Goal: Information Seeking & Learning: Learn about a topic

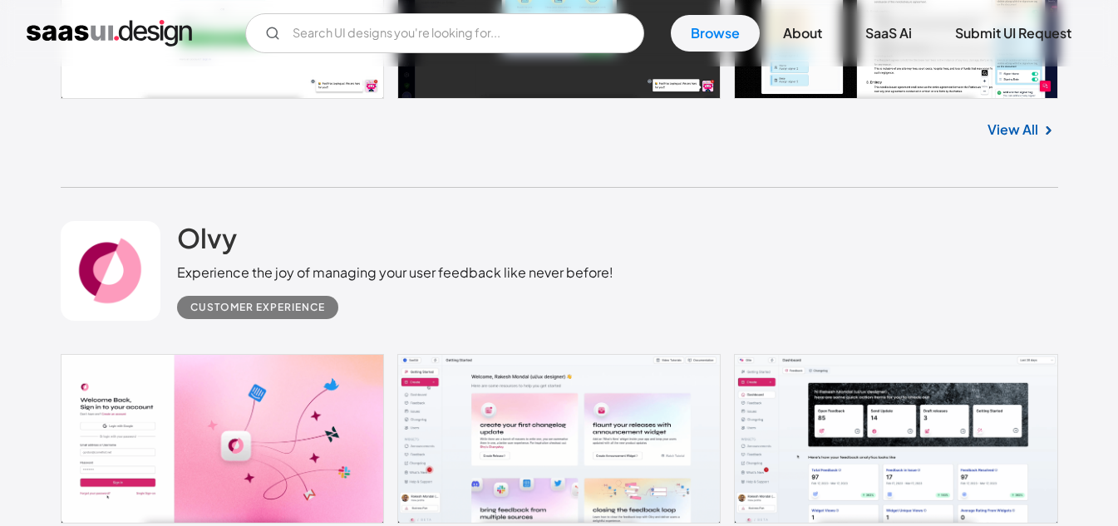
scroll to position [748, 0]
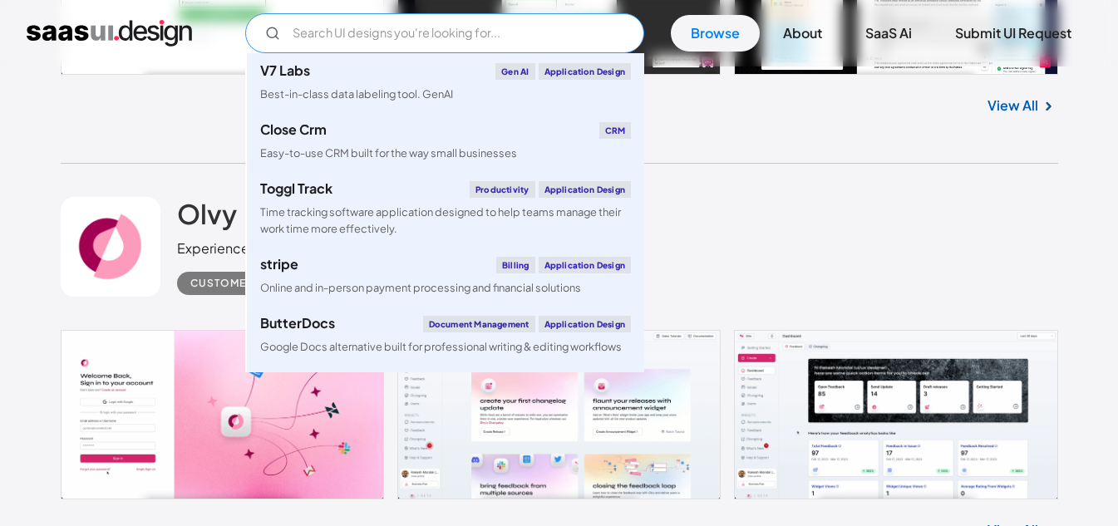
click at [420, 30] on input "Email Form" at bounding box center [444, 33] width 399 height 40
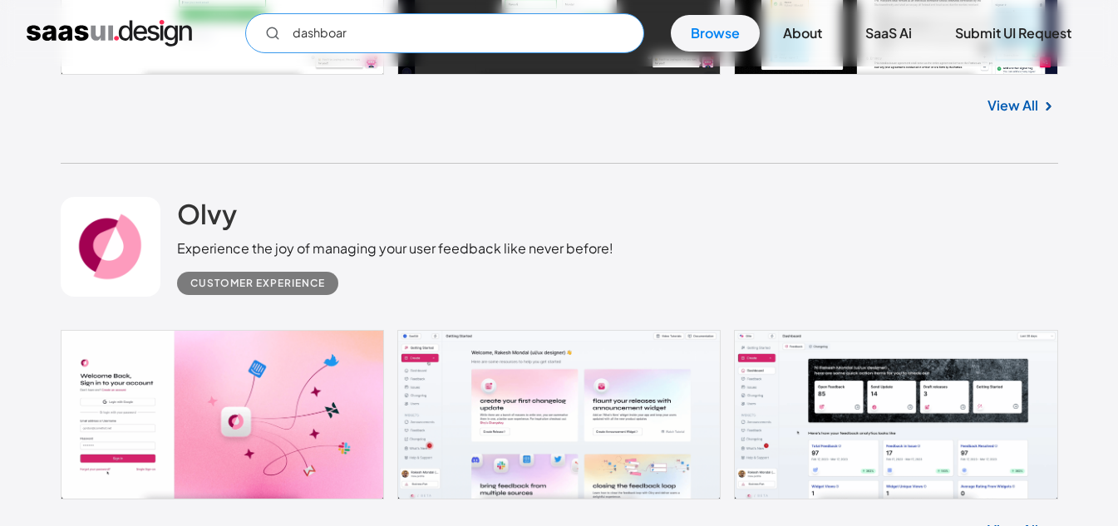
type input "dashboard"
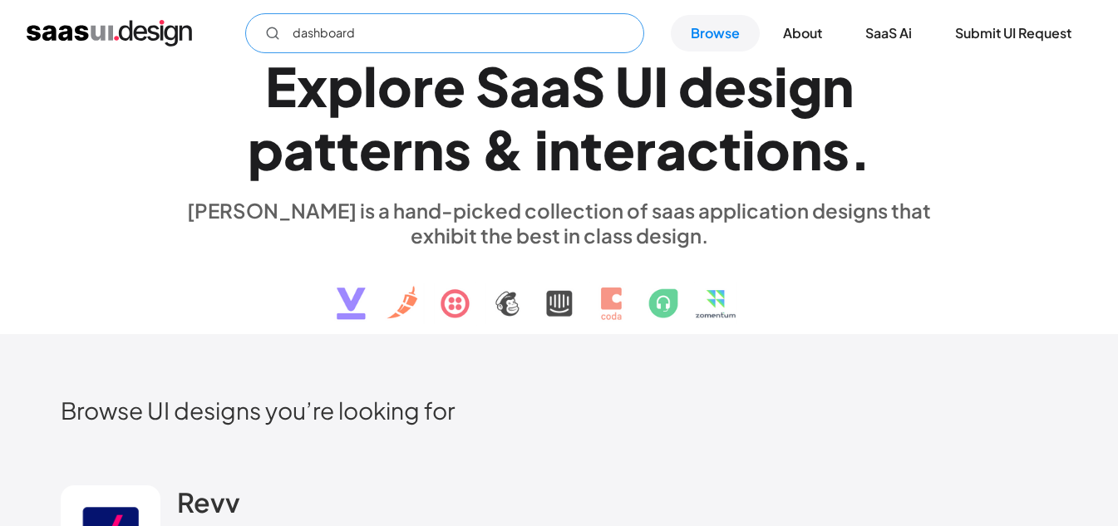
scroll to position [0, 0]
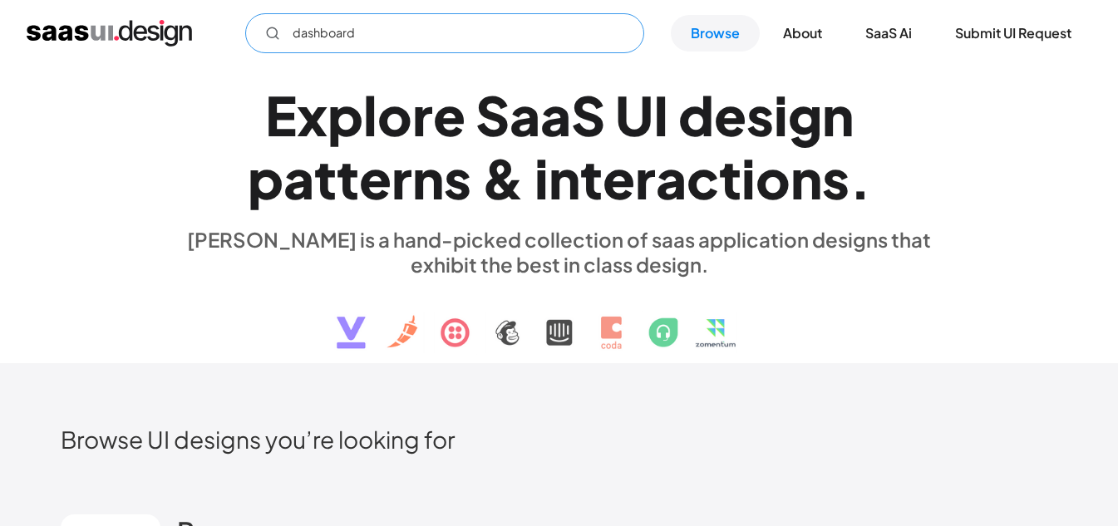
click at [481, 46] on input "dashboard" at bounding box center [444, 33] width 399 height 40
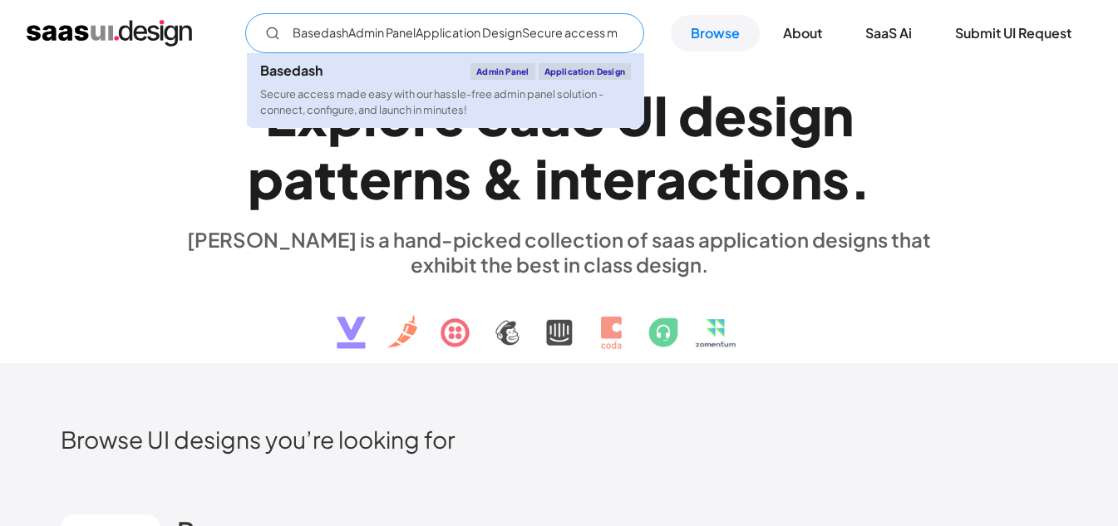
click at [425, 85] on link "Basedash Admin Panel Application Design Secure access made easy with our hassle…" at bounding box center [445, 90] width 397 height 75
type input "BasedashAdmin PanelApplication DesignSecure access made easy with our hassle-fr…"
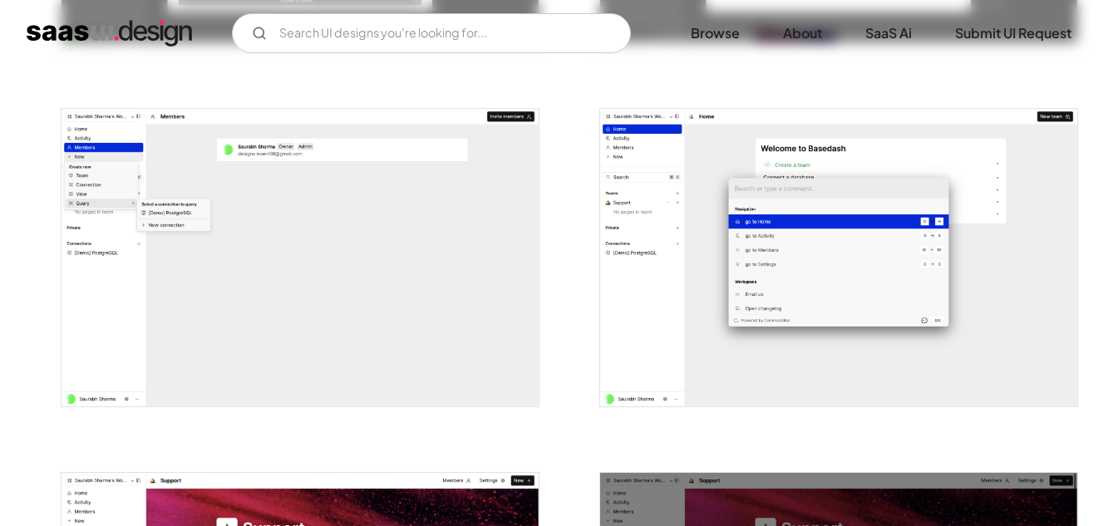
scroll to position [2493, 0]
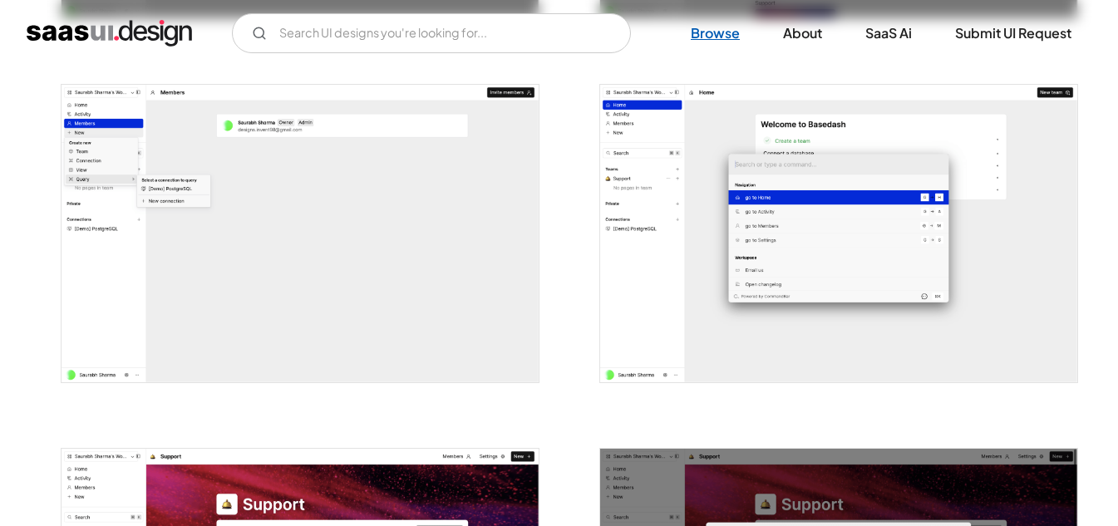
click at [708, 25] on link "Browse" at bounding box center [715, 33] width 89 height 37
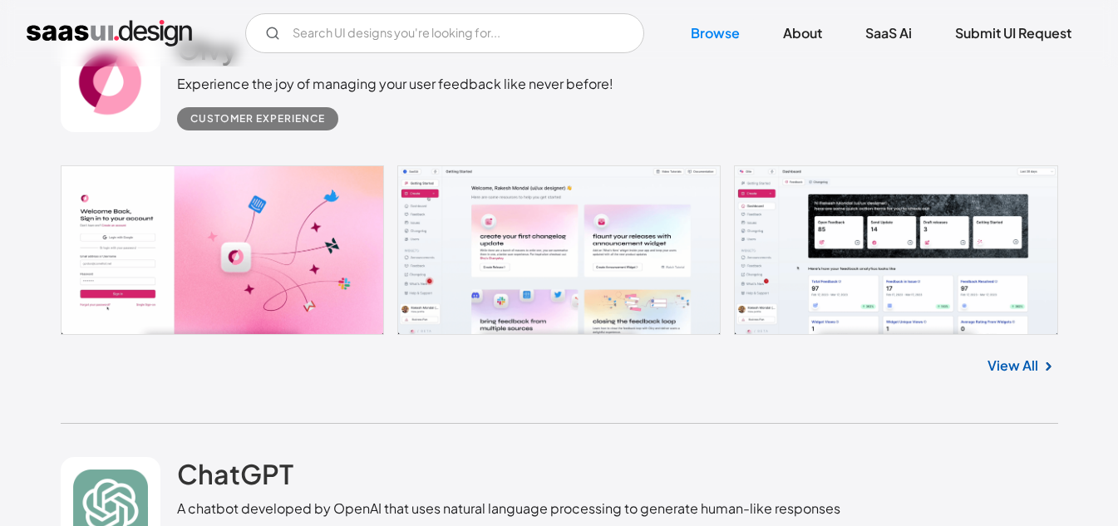
scroll to position [942, 0]
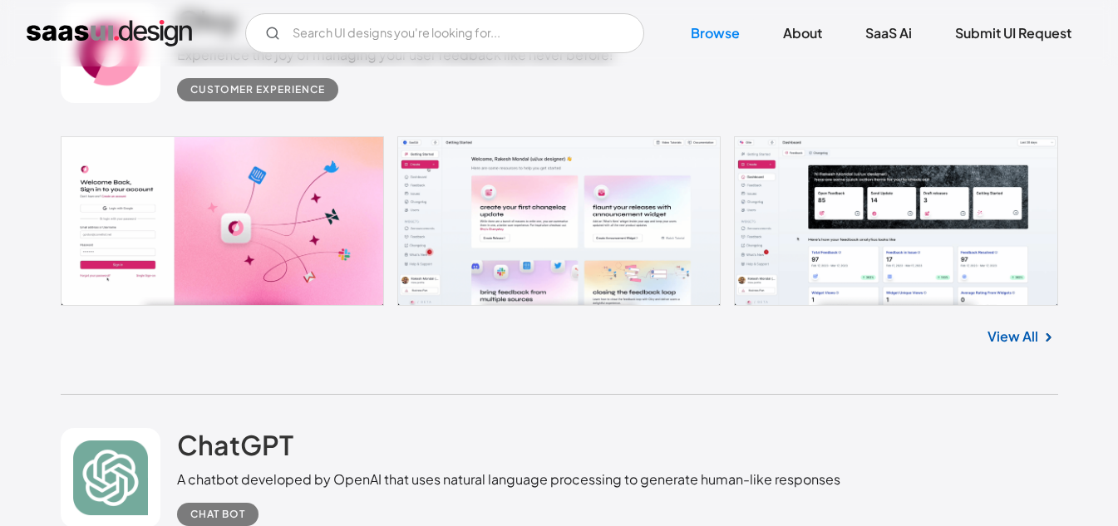
click at [897, 234] on link at bounding box center [559, 221] width 997 height 170
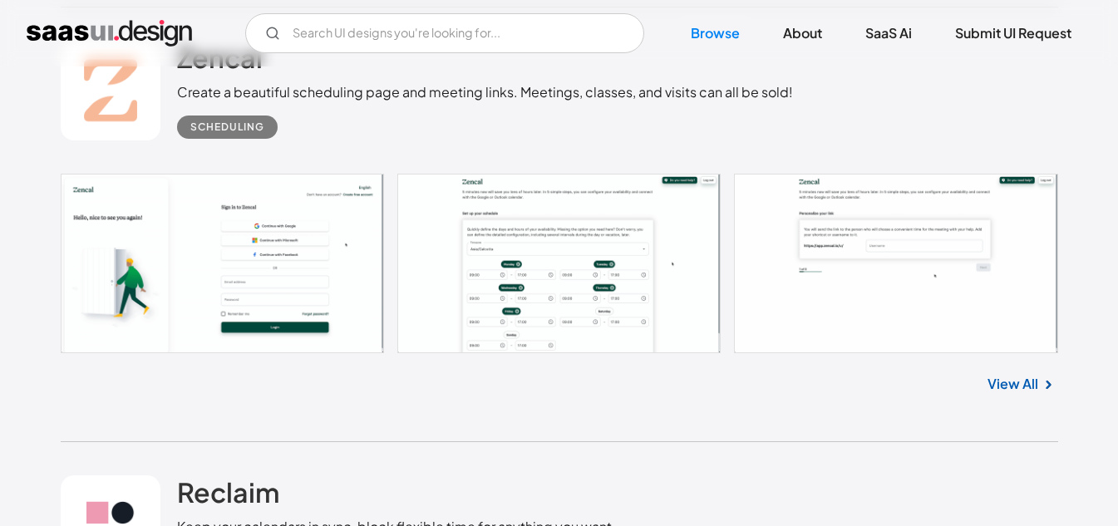
scroll to position [10084, 0]
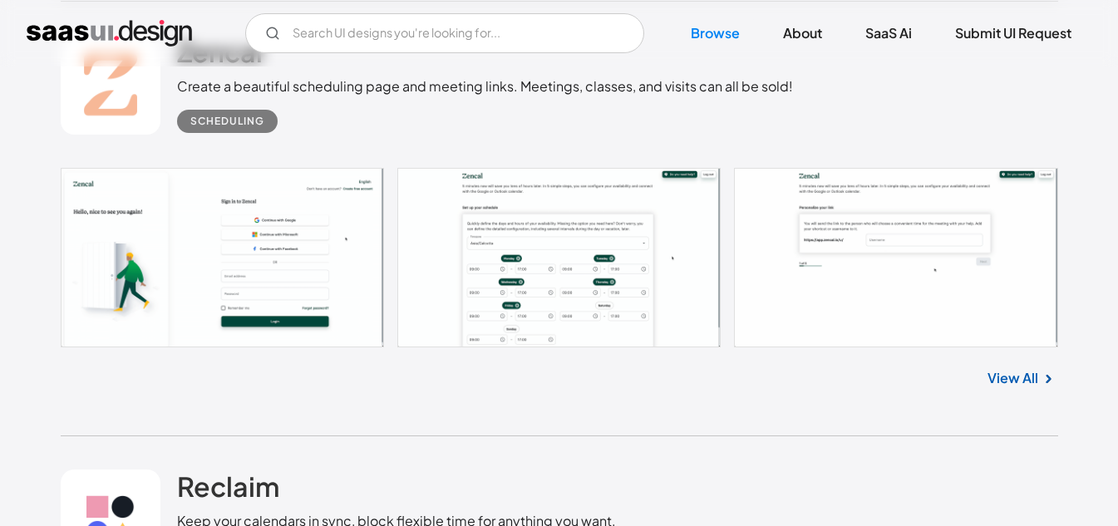
click at [538, 286] on link at bounding box center [559, 258] width 997 height 180
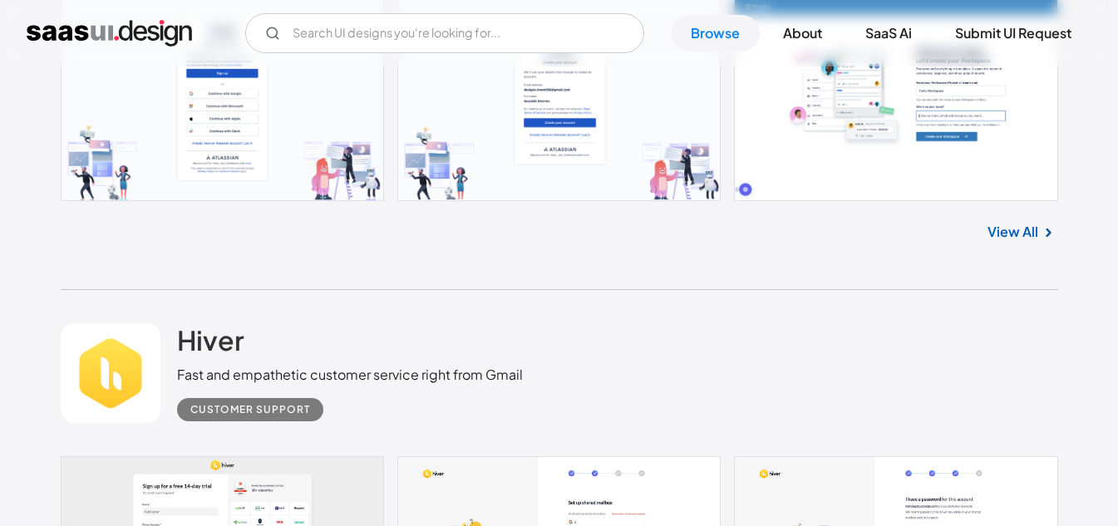
scroll to position [12357, 0]
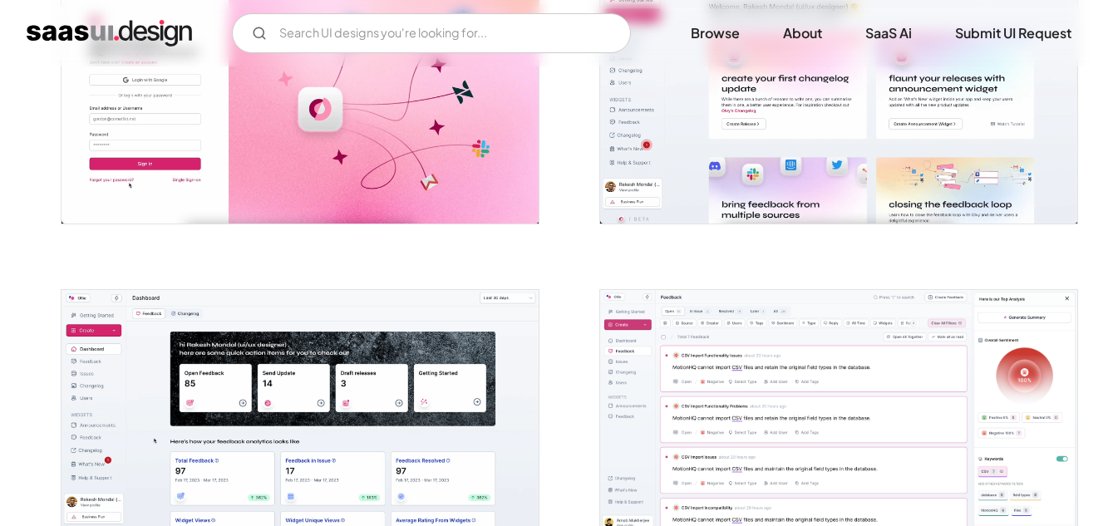
scroll to position [471, 0]
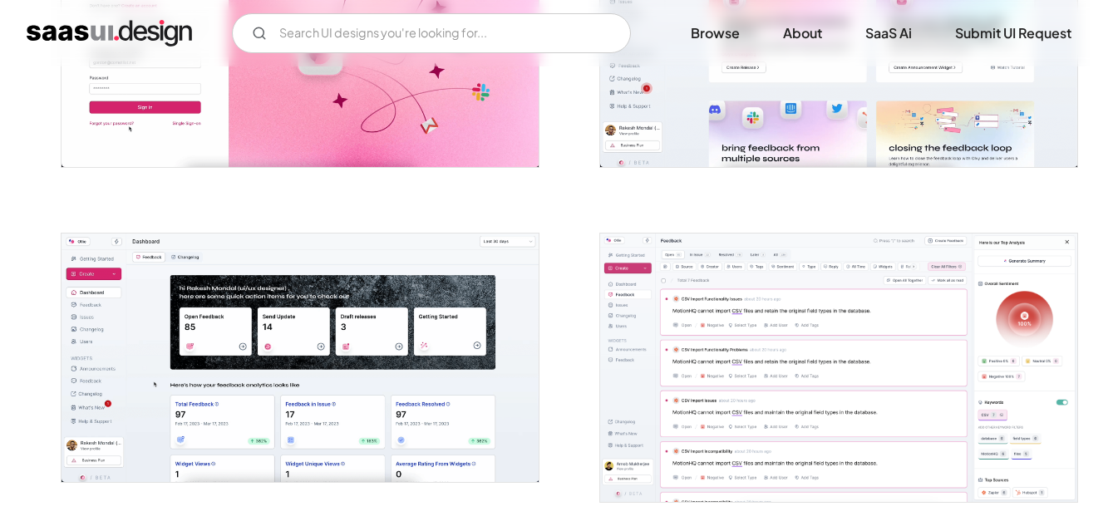
click at [322, 344] on img "open lightbox" at bounding box center [300, 358] width 477 height 249
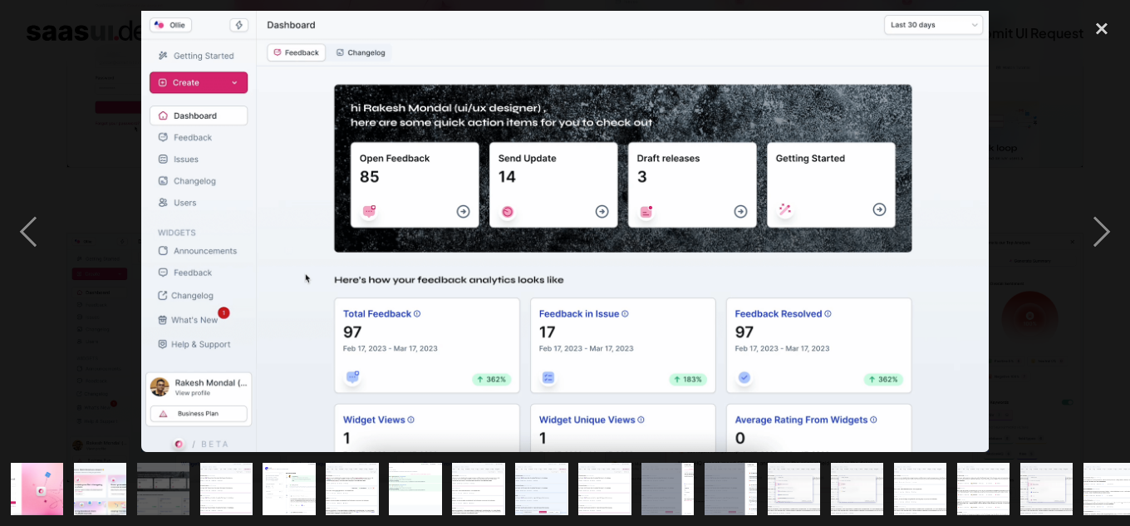
click at [889, 255] on img at bounding box center [564, 232] width 847 height 442
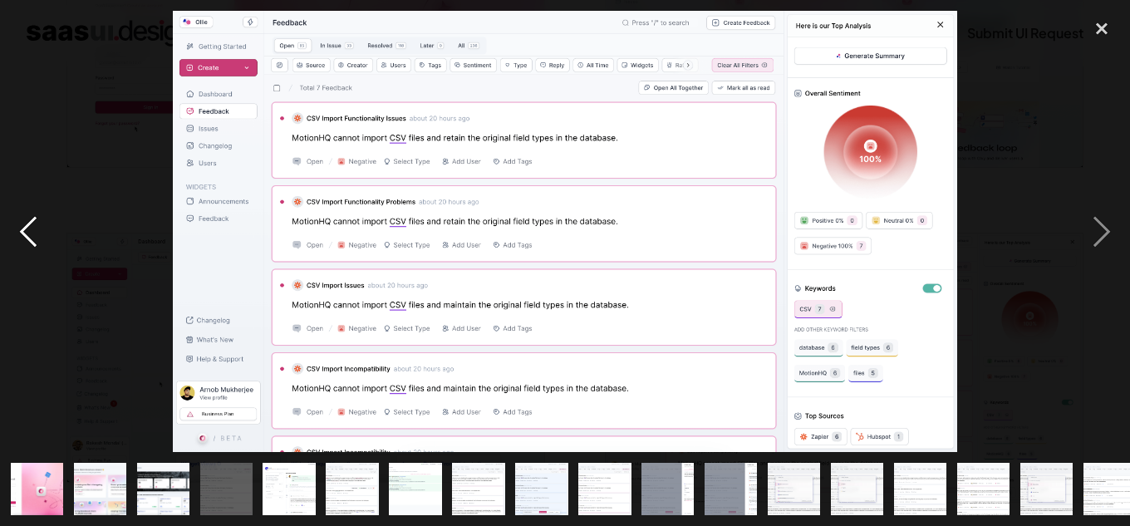
click at [19, 229] on div "previous image" at bounding box center [28, 232] width 57 height 442
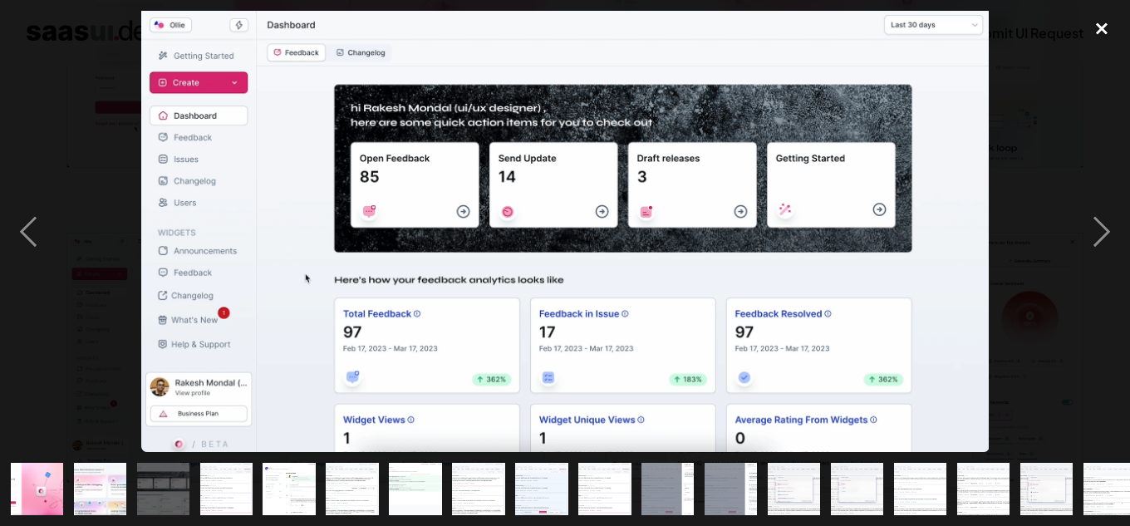
click at [1114, 25] on div "close lightbox" at bounding box center [1102, 29] width 57 height 37
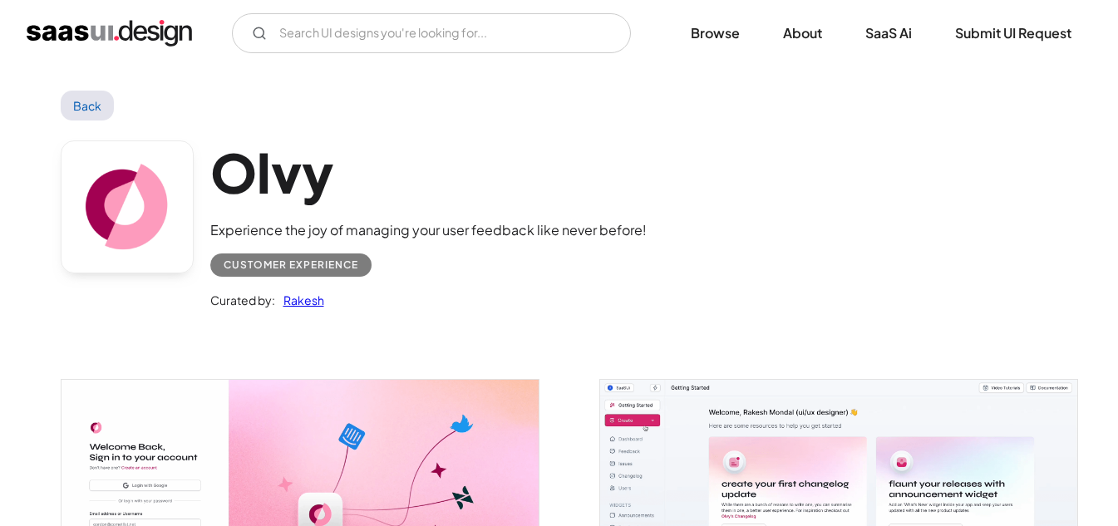
scroll to position [0, 0]
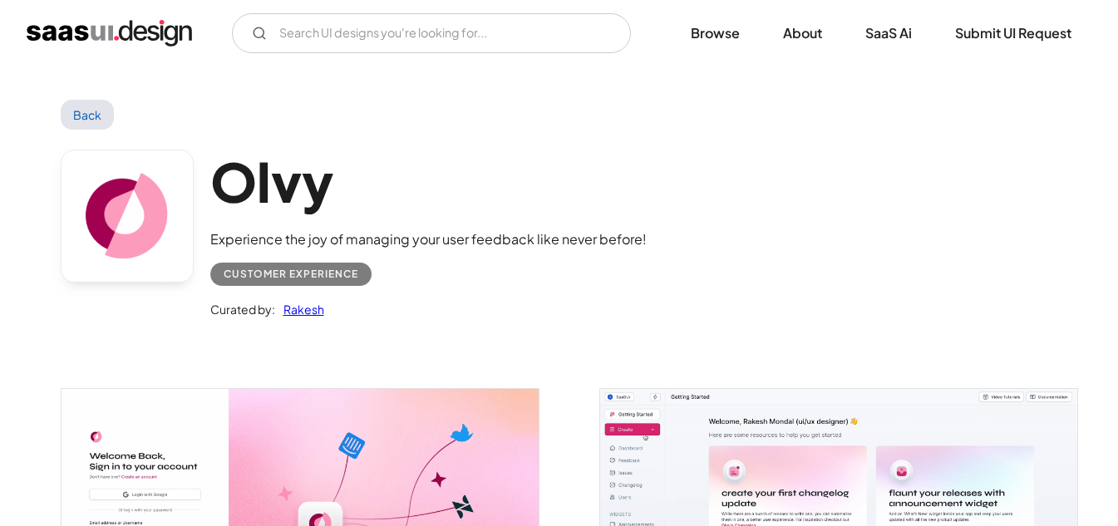
click at [81, 121] on link "Back" at bounding box center [88, 115] width 54 height 30
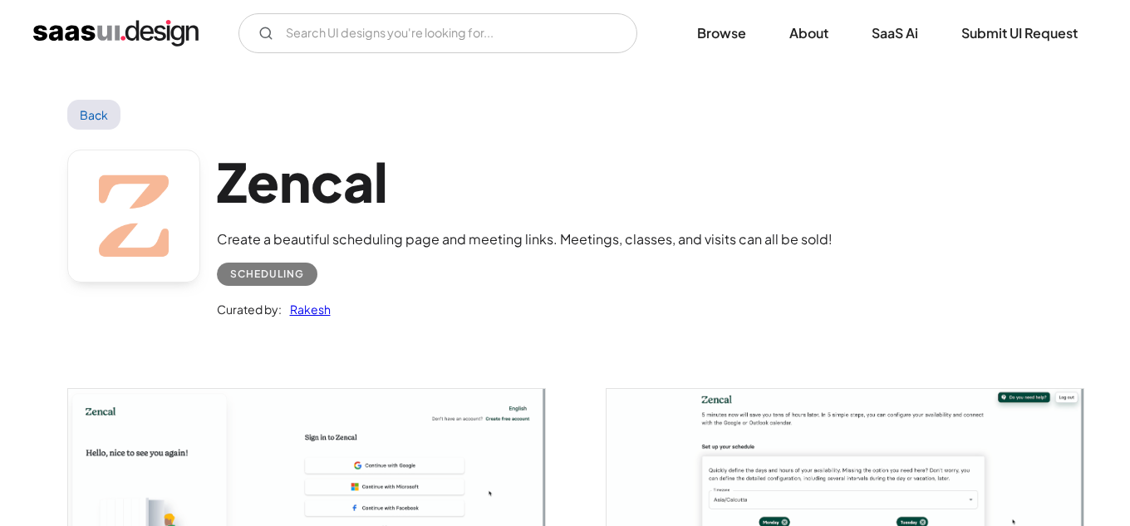
scroll to position [194, 0]
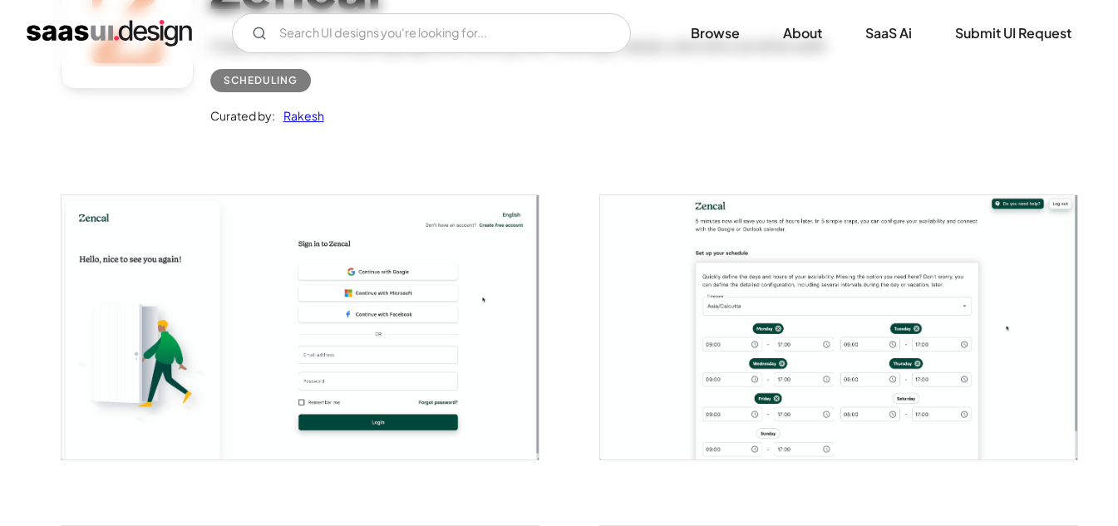
click at [758, 322] on img "open lightbox" at bounding box center [838, 326] width 477 height 263
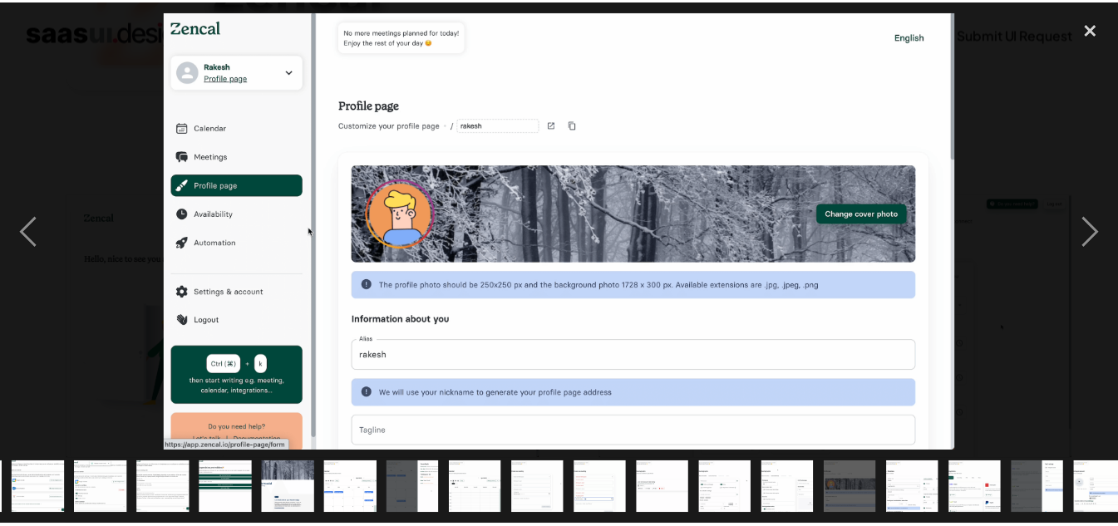
scroll to position [0, 396]
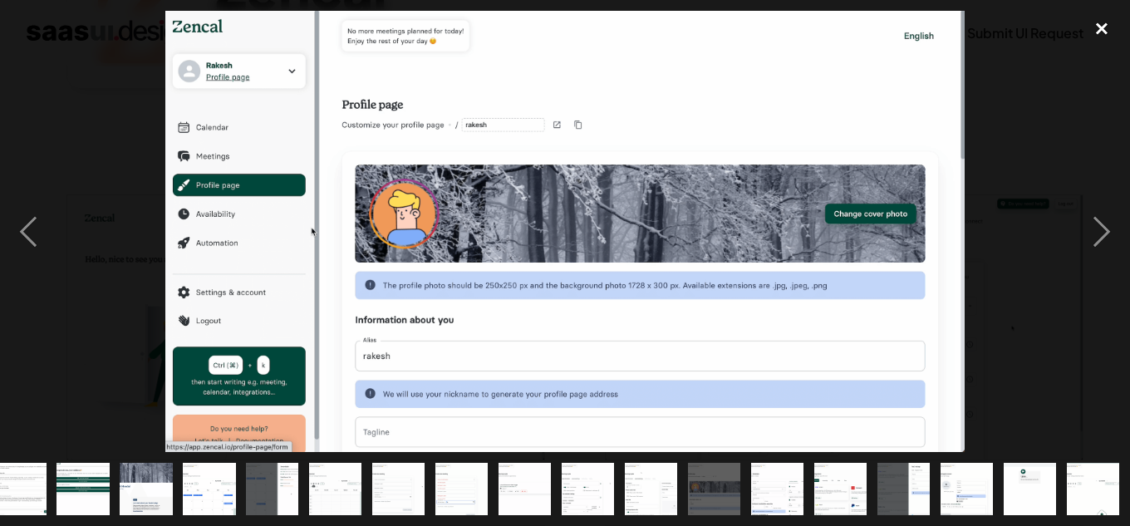
click at [1090, 37] on div "close lightbox" at bounding box center [1102, 29] width 57 height 37
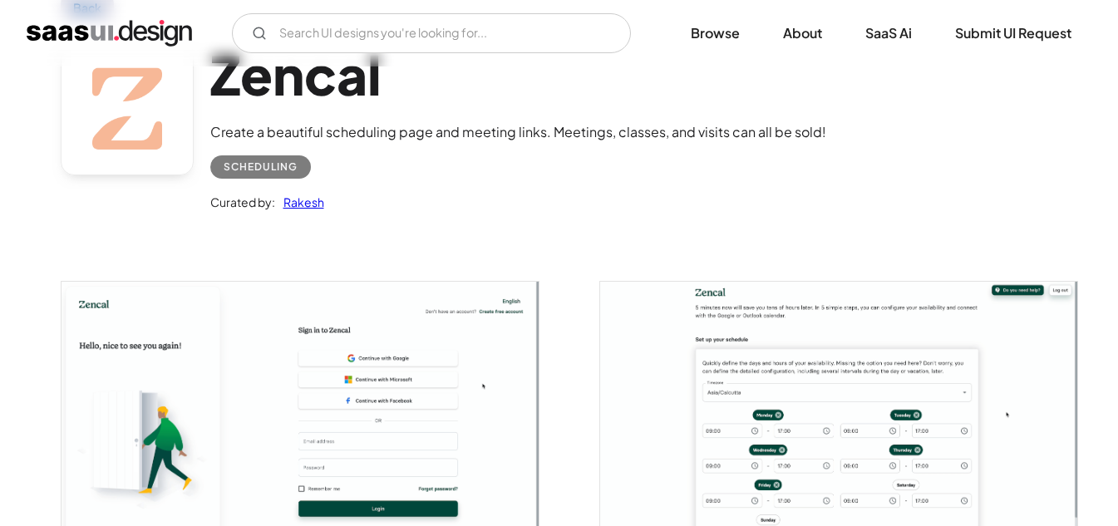
scroll to position [0, 0]
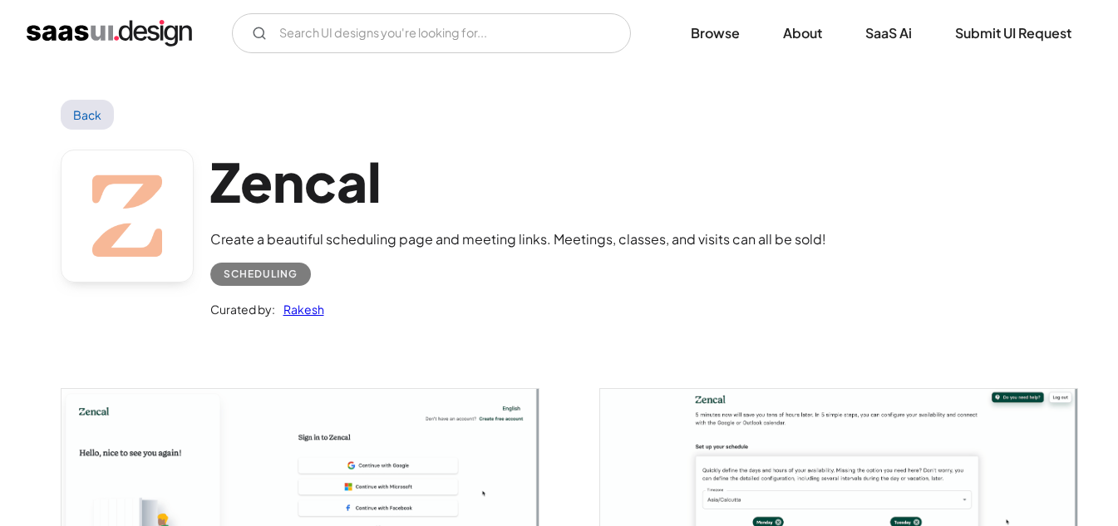
click at [77, 118] on link "Back" at bounding box center [88, 115] width 54 height 30
